Goal: Task Accomplishment & Management: Manage account settings

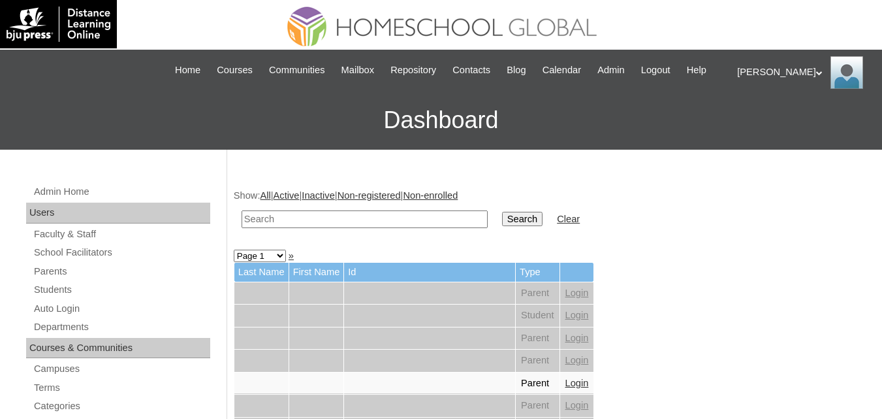
click at [625, 66] on span "Admin" at bounding box center [611, 70] width 27 height 15
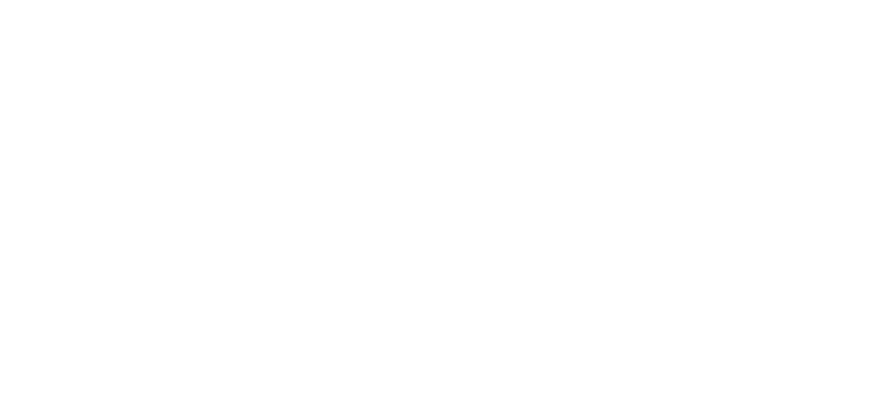
click at [0, 0] on html at bounding box center [0, 0] width 0 height 0
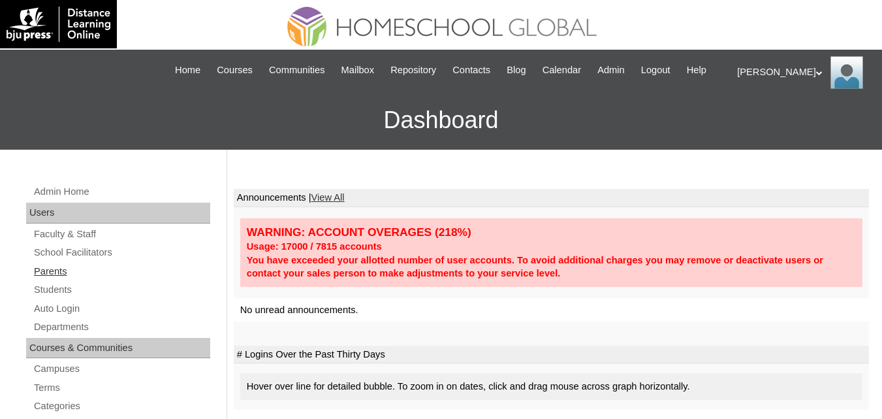
click at [62, 280] on link "Parents" at bounding box center [122, 271] width 178 height 16
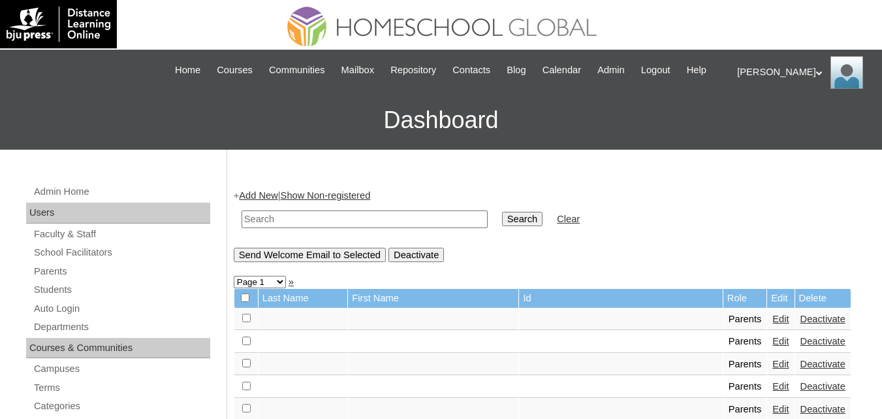
click at [295, 228] on input "text" at bounding box center [365, 219] width 246 height 18
paste input "MHP0097-TECHPH2025"
type input "MHP0097-TECHPH2025"
click at [502, 226] on input "Search" at bounding box center [522, 219] width 40 height 14
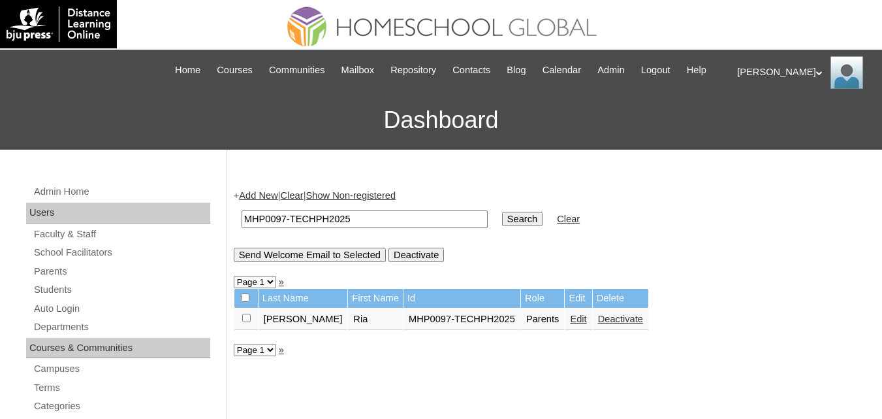
click at [570, 324] on link "Edit" at bounding box center [578, 319] width 16 height 10
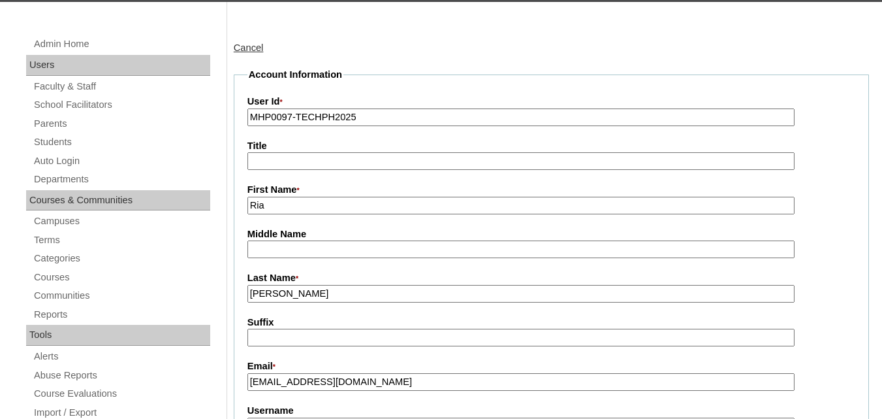
scroll to position [327, 0]
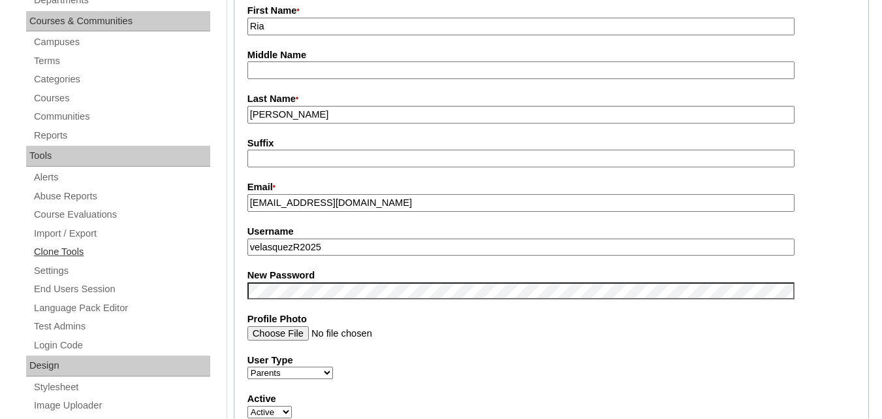
drag, startPoint x: 332, startPoint y: 263, endPoint x: 150, endPoint y: 268, distance: 182.3
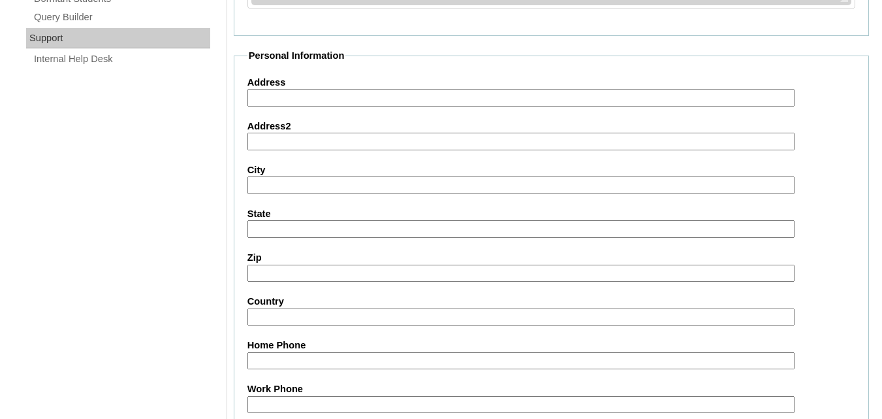
scroll to position [1313, 0]
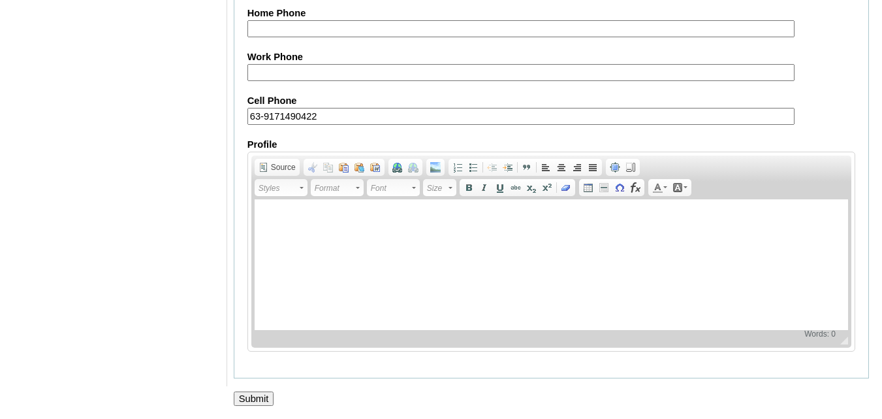
click at [252, 395] on input "Submit" at bounding box center [254, 398] width 40 height 14
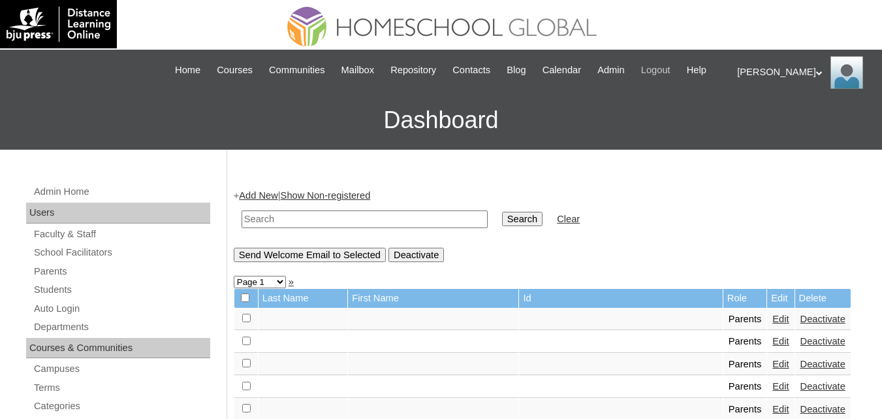
click at [671, 67] on span "Logout" at bounding box center [655, 70] width 29 height 15
